Goal: Information Seeking & Learning: Learn about a topic

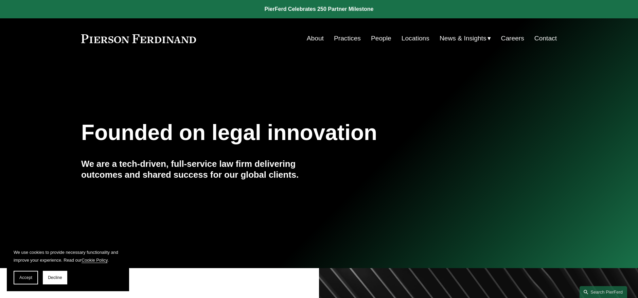
click at [341, 39] on link "Practices" at bounding box center [347, 38] width 27 height 13
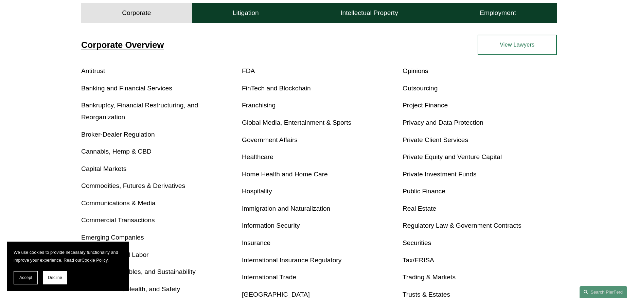
scroll to position [252, 0]
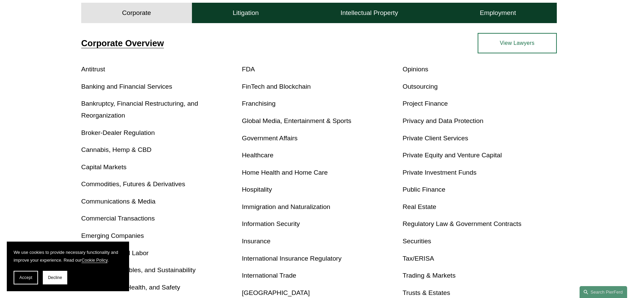
click at [146, 104] on link "Bankruptcy, Financial Restructuring, and Reorganization" at bounding box center [139, 109] width 117 height 19
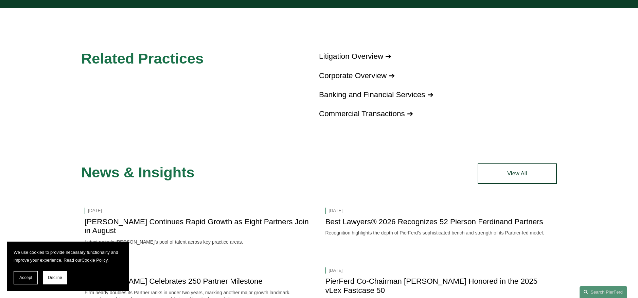
scroll to position [354, 0]
